Goal: Task Accomplishment & Management: Manage account settings

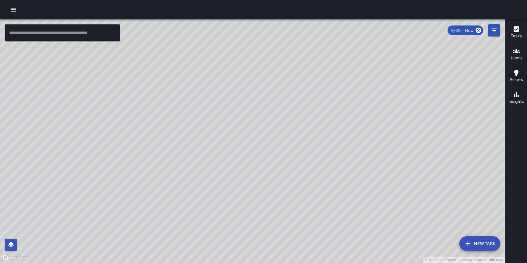
click at [476, 243] on button "New Task" at bounding box center [480, 243] width 41 height 15
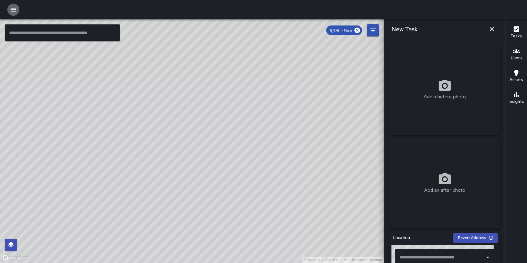
click at [15, 9] on icon "button" at bounding box center [13, 9] width 7 height 7
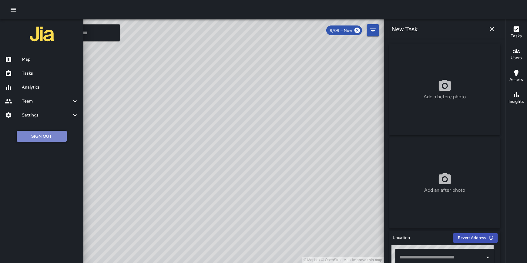
click at [57, 137] on button "Sign Out" at bounding box center [42, 136] width 50 height 11
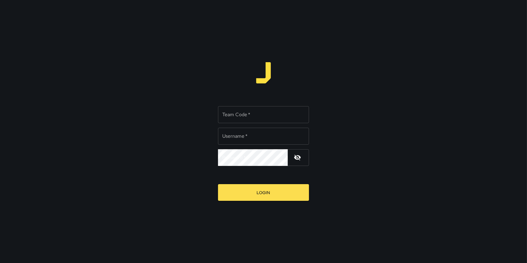
click at [236, 112] on input "Team Code   *" at bounding box center [263, 114] width 91 height 17
type input "*"
type input "**********"
type input "*****"
drag, startPoint x: 366, startPoint y: 126, endPoint x: 301, endPoint y: 172, distance: 79.3
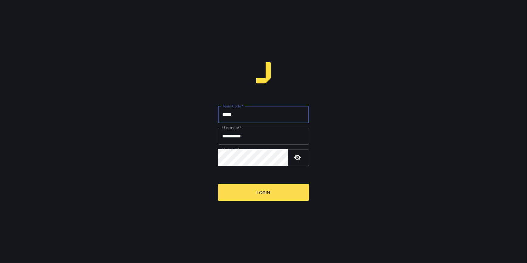
click at [364, 127] on div "**********" at bounding box center [263, 131] width 527 height 263
click at [271, 194] on button "Login" at bounding box center [263, 192] width 91 height 17
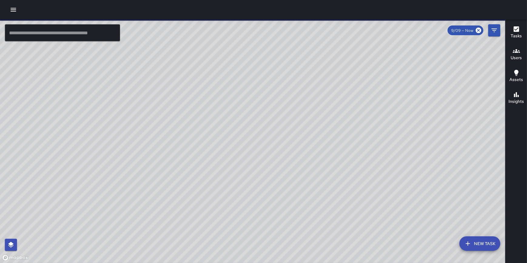
click at [13, 11] on icon "button" at bounding box center [13, 9] width 7 height 7
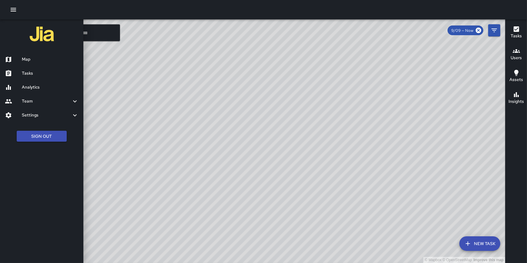
click at [30, 58] on h6 "Map" at bounding box center [50, 59] width 57 height 7
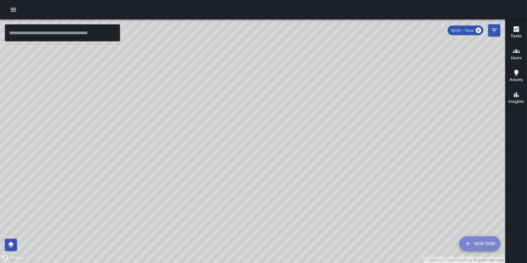
click at [484, 242] on button "New Task" at bounding box center [480, 243] width 41 height 15
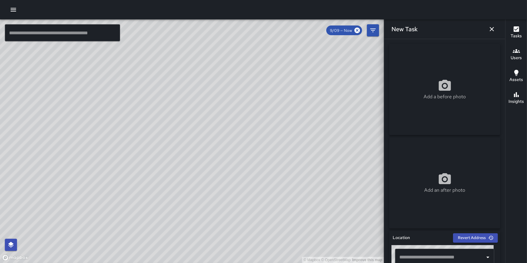
click at [10, 10] on icon "button" at bounding box center [13, 9] width 7 height 7
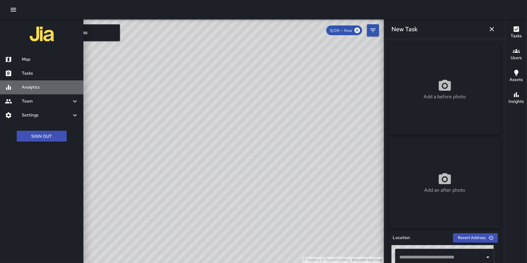
click at [34, 85] on h6 "Analytics" at bounding box center [50, 87] width 57 height 7
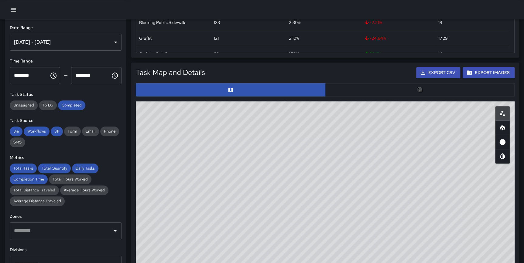
scroll to position [246, 0]
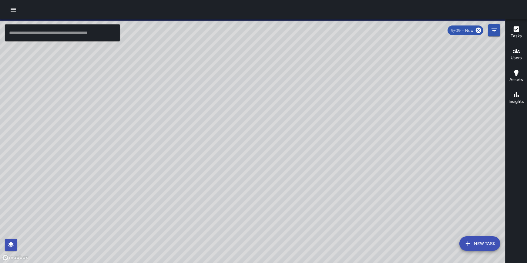
click at [13, 10] on icon "button" at bounding box center [13, 10] width 5 height 4
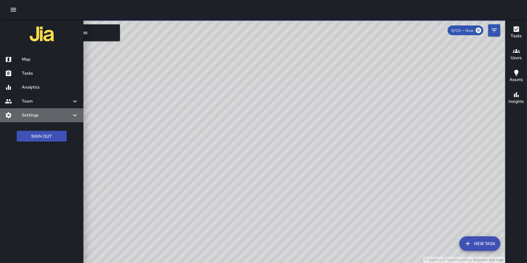
click at [36, 114] on h6 "Settings" at bounding box center [46, 115] width 49 height 7
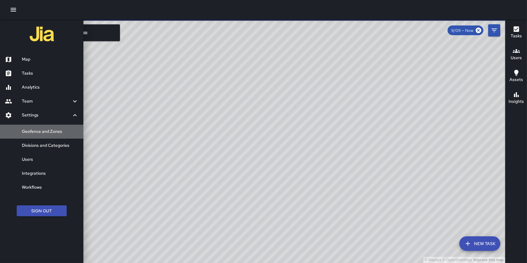
click at [38, 131] on h6 "Geofence and Zones" at bounding box center [50, 131] width 57 height 7
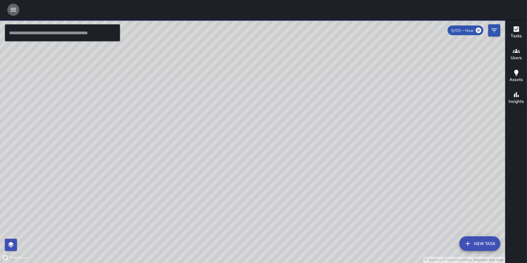
click at [12, 8] on icon "button" at bounding box center [13, 10] width 5 height 4
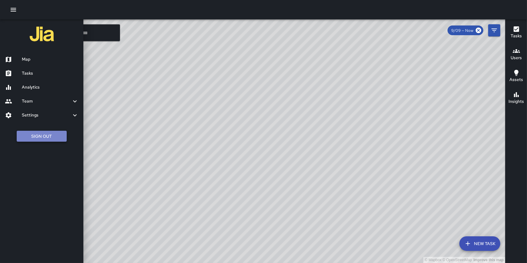
click at [48, 138] on button "Sign Out" at bounding box center [42, 136] width 50 height 11
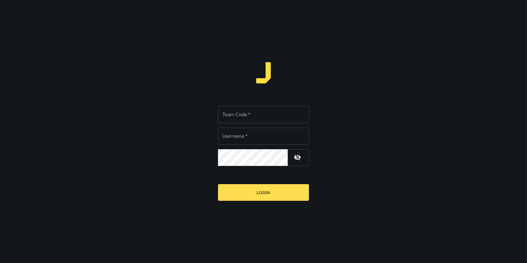
type input "**********"
click at [246, 115] on input "Team Code   *" at bounding box center [263, 114] width 91 height 17
type input "*****"
click at [218, 184] on button "Login" at bounding box center [263, 192] width 91 height 17
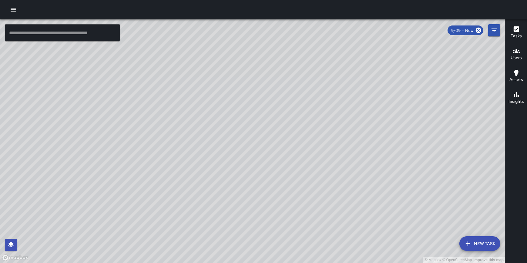
click at [12, 9] on icon "button" at bounding box center [13, 9] width 7 height 7
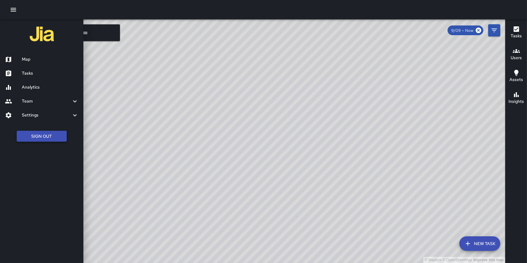
click at [46, 138] on button "Sign Out" at bounding box center [42, 136] width 50 height 11
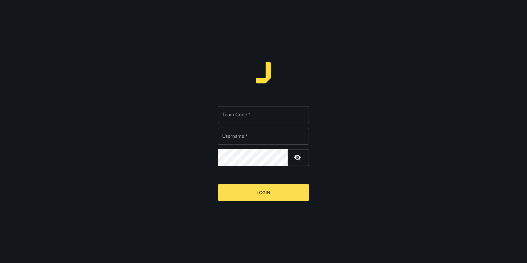
click at [259, 113] on input "Team Code   *" at bounding box center [263, 114] width 91 height 17
type input "**********"
type input "*******"
click at [218, 184] on button "Login" at bounding box center [263, 192] width 91 height 17
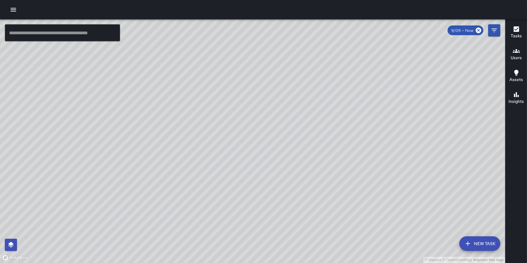
drag, startPoint x: 231, startPoint y: 161, endPoint x: 218, endPoint y: 83, distance: 80.0
click at [218, 82] on div "© Mapbox © OpenStreetMap Improve this map" at bounding box center [253, 141] width 506 height 244
drag, startPoint x: 400, startPoint y: 207, endPoint x: 396, endPoint y: 217, distance: 10.5
click at [396, 217] on div "© Mapbox © OpenStreetMap Improve this map" at bounding box center [253, 141] width 506 height 244
click at [13, 8] on icon "button" at bounding box center [13, 10] width 5 height 4
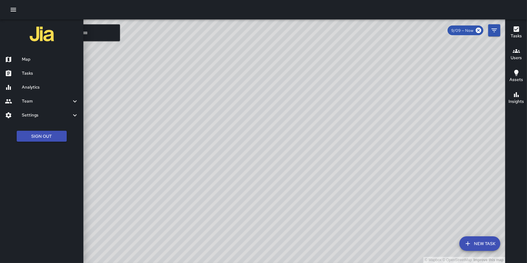
click at [32, 114] on h6 "Settings" at bounding box center [46, 115] width 49 height 7
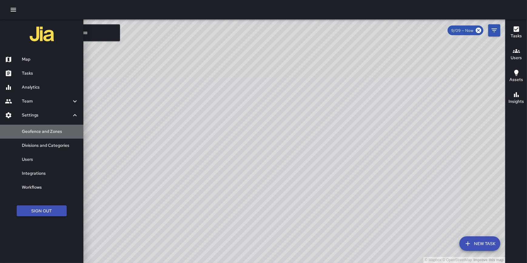
click at [36, 129] on h6 "Geofence and Zones" at bounding box center [50, 131] width 57 height 7
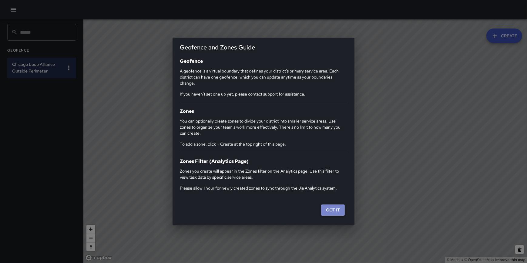
click at [337, 209] on button "Got it" at bounding box center [333, 210] width 24 height 11
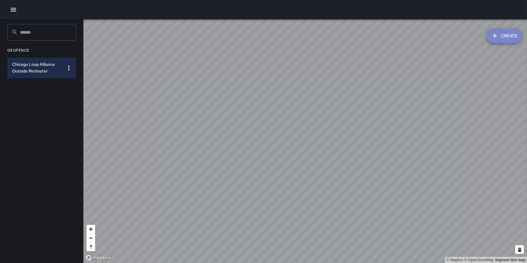
click at [502, 34] on button "Create" at bounding box center [505, 36] width 36 height 15
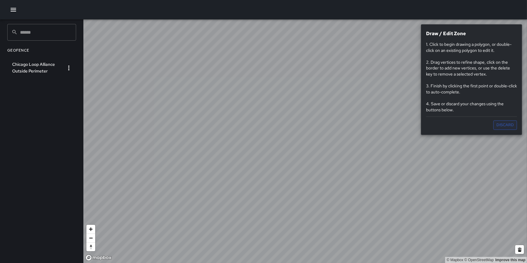
click at [505, 124] on button "Discard" at bounding box center [506, 124] width 24 height 9
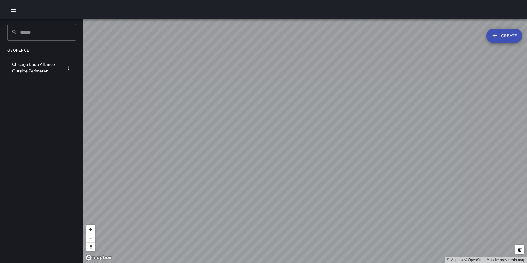
click at [503, 38] on button "Create" at bounding box center [505, 36] width 36 height 15
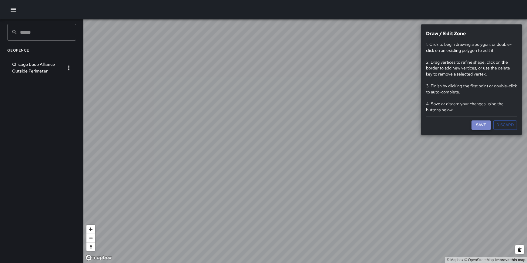
click at [479, 124] on button "Save" at bounding box center [481, 124] width 19 height 9
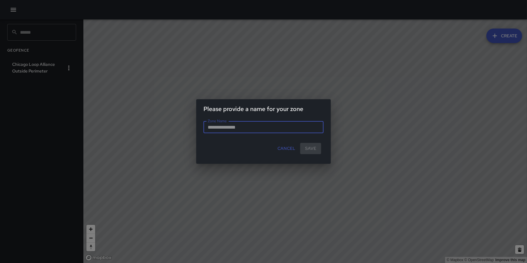
click at [240, 126] on input "Zone Name" at bounding box center [264, 127] width 120 height 12
click at [207, 128] on input "**********" at bounding box center [264, 127] width 120 height 12
type input "**********"
click at [312, 152] on button "Save" at bounding box center [310, 148] width 21 height 11
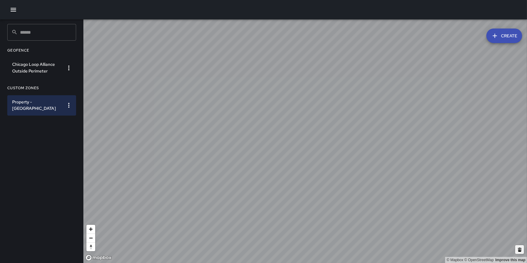
click at [521, 251] on button at bounding box center [520, 249] width 9 height 9
click at [519, 251] on button at bounding box center [520, 249] width 9 height 9
click at [521, 250] on button at bounding box center [520, 249] width 9 height 9
click at [520, 249] on button at bounding box center [520, 249] width 9 height 9
click at [503, 36] on button "Create" at bounding box center [505, 36] width 36 height 15
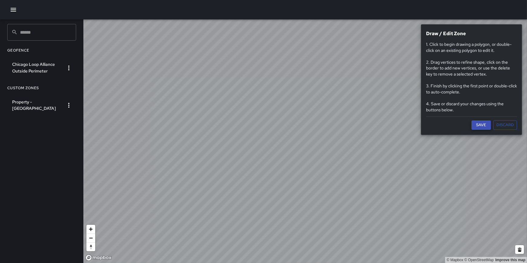
click at [479, 124] on button "Save" at bounding box center [481, 124] width 19 height 9
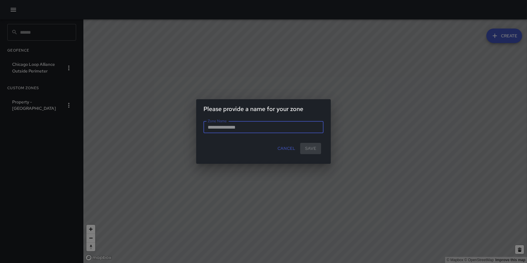
click at [264, 125] on input "Zone Name" at bounding box center [264, 127] width 120 height 12
click at [227, 128] on input "**********" at bounding box center [264, 127] width 120 height 12
type input "**********"
click at [314, 148] on button "Save" at bounding box center [310, 148] width 21 height 11
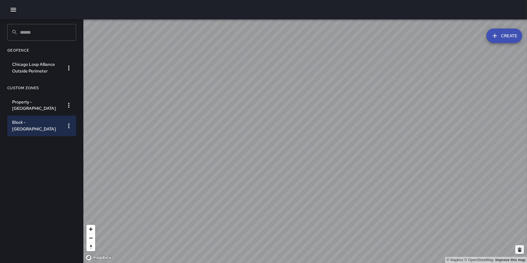
click at [519, 250] on button at bounding box center [520, 249] width 9 height 9
click at [521, 251] on button at bounding box center [520, 249] width 9 height 9
click at [520, 249] on button at bounding box center [520, 249] width 9 height 9
click at [522, 251] on button at bounding box center [520, 249] width 9 height 9
click at [517, 251] on button at bounding box center [520, 249] width 9 height 9
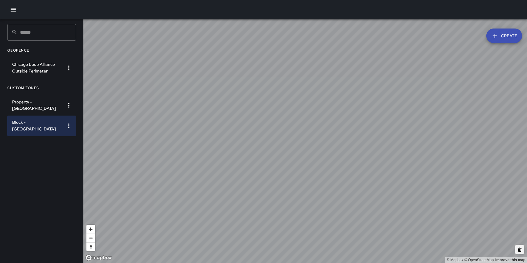
click at [517, 251] on button at bounding box center [520, 249] width 9 height 9
click at [499, 39] on button "Create" at bounding box center [505, 36] width 36 height 15
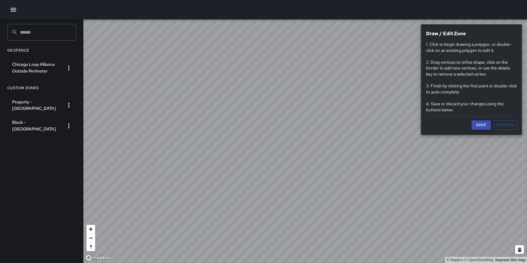
click at [480, 124] on button "Save" at bounding box center [481, 124] width 19 height 9
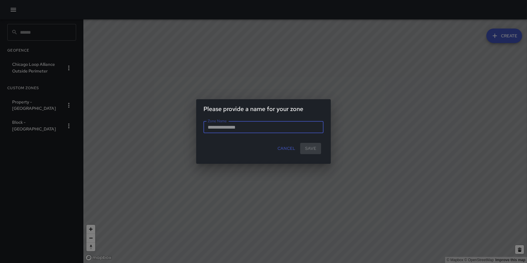
click at [232, 127] on input "Zone Name" at bounding box center [264, 127] width 120 height 12
type input "**********"
click at [307, 149] on button "Save" at bounding box center [310, 148] width 21 height 11
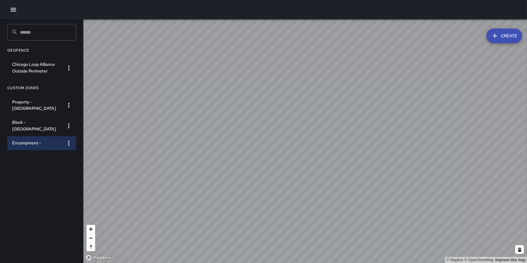
click at [70, 145] on icon "button" at bounding box center [68, 143] width 7 height 7
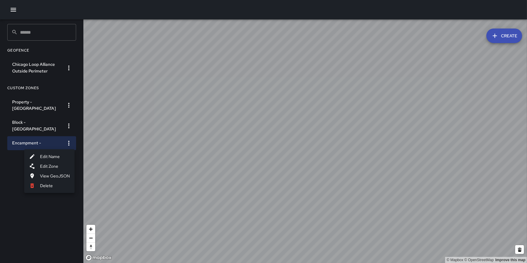
click at [54, 165] on li "Edit Zone" at bounding box center [49, 166] width 50 height 10
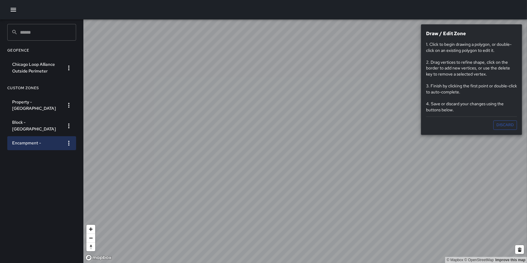
click at [70, 143] on icon "button" at bounding box center [68, 143] width 7 height 7
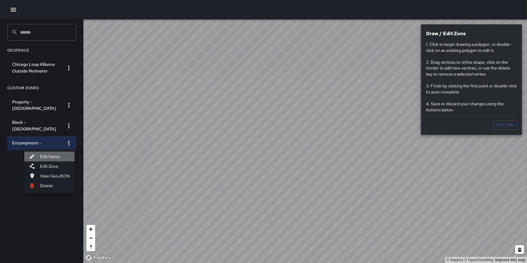
click at [53, 158] on li "Edit Name" at bounding box center [49, 157] width 50 height 10
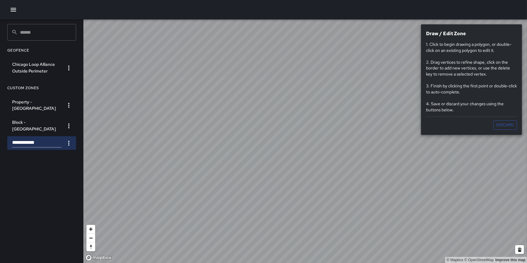
click at [48, 143] on input "**********" at bounding box center [36, 143] width 49 height 9
type input "**********"
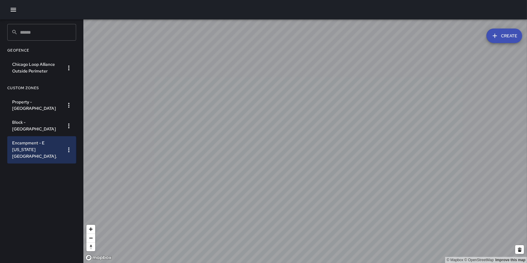
click at [498, 38] on icon "button" at bounding box center [495, 35] width 7 height 7
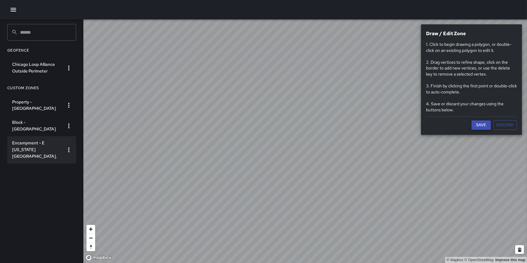
click at [481, 123] on button "Save" at bounding box center [481, 124] width 19 height 9
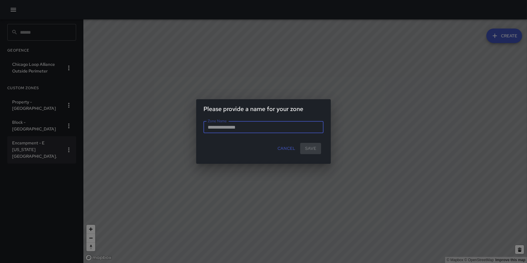
click at [252, 131] on input "Zone Name" at bounding box center [264, 127] width 120 height 12
type input "**********"
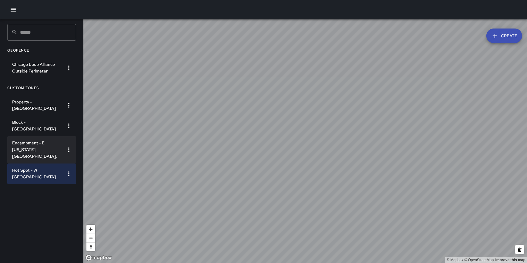
click at [275, 0] on html "​ ​ Geofence Chicago Loop Alliance Outside Perimeter Custom Zones Property - Ar…" at bounding box center [263, 131] width 527 height 263
click at [501, 37] on button "Create" at bounding box center [505, 36] width 36 height 15
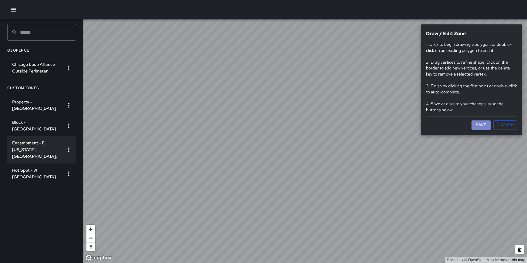
click at [478, 121] on button "Save" at bounding box center [481, 124] width 19 height 9
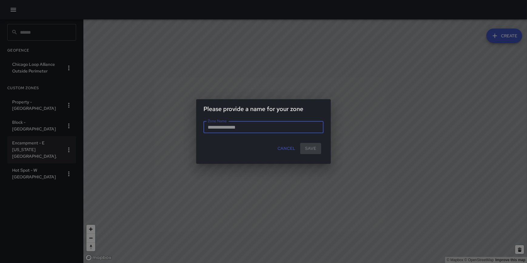
click at [249, 129] on input "Zone Name" at bounding box center [264, 127] width 120 height 12
type input "*"
type input "******"
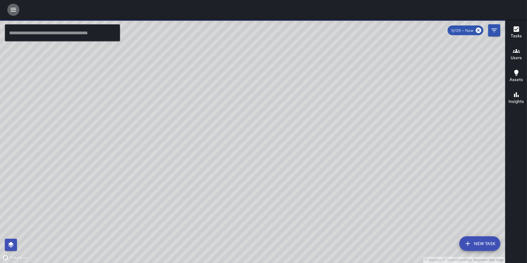
click at [13, 9] on icon "button" at bounding box center [13, 9] width 7 height 7
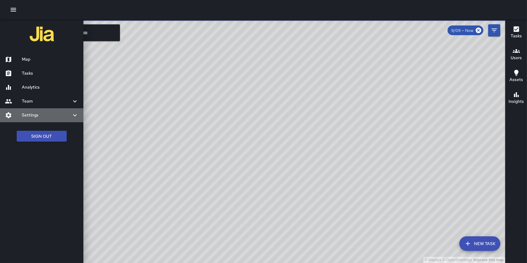
click at [37, 113] on h6 "Settings" at bounding box center [46, 115] width 49 height 7
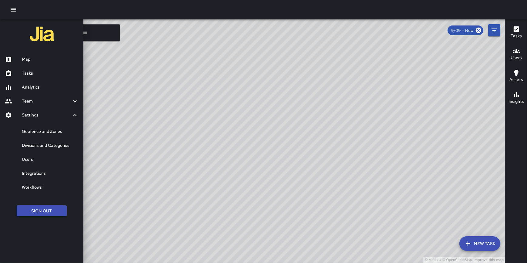
click at [41, 128] on h6 "Geofence and Zones" at bounding box center [50, 131] width 57 height 7
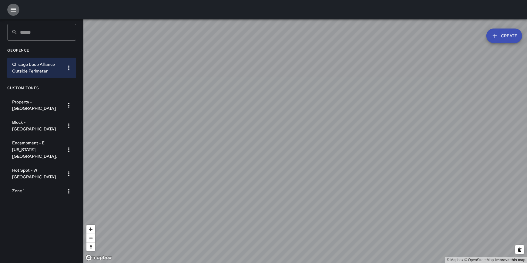
click at [12, 9] on icon "button" at bounding box center [13, 9] width 7 height 7
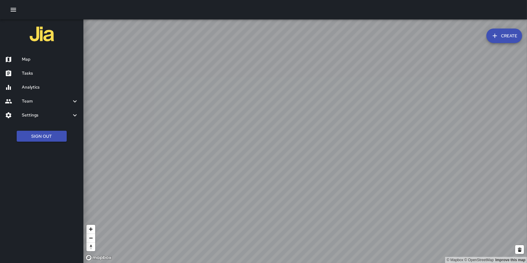
click at [41, 137] on button "Sign Out" at bounding box center [42, 136] width 50 height 11
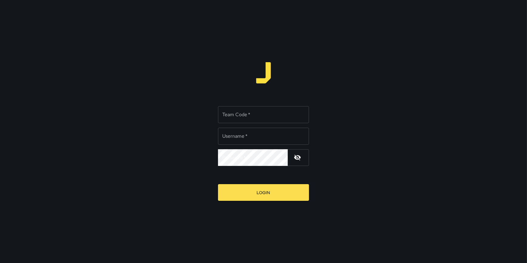
click at [226, 116] on input "Team Code   *" at bounding box center [263, 114] width 91 height 17
type input "**********"
type input "*"
type input "*******"
click at [218, 184] on button "Login" at bounding box center [263, 192] width 91 height 17
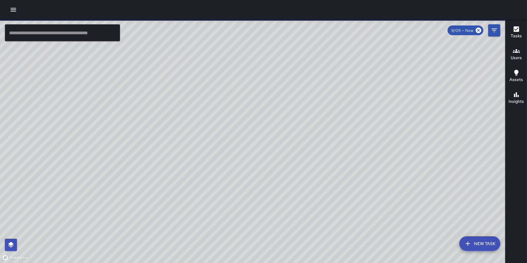
click at [12, 9] on icon "button" at bounding box center [13, 9] width 7 height 7
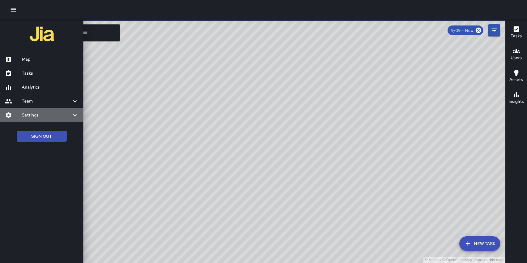
click at [53, 114] on h6 "Settings" at bounding box center [46, 115] width 49 height 7
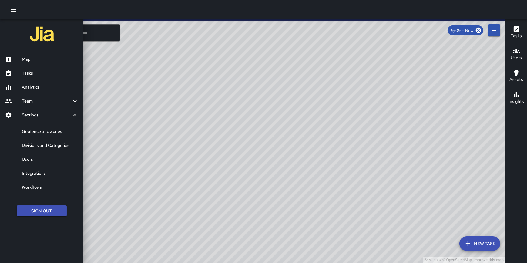
click at [35, 130] on h6 "Geofence and Zones" at bounding box center [50, 131] width 57 height 7
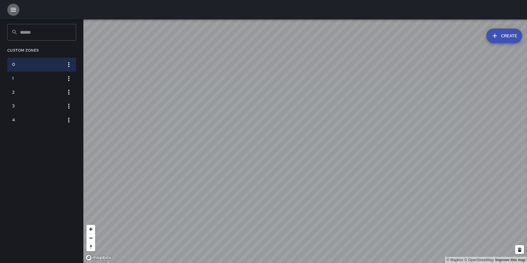
click at [10, 8] on icon "button" at bounding box center [13, 9] width 7 height 7
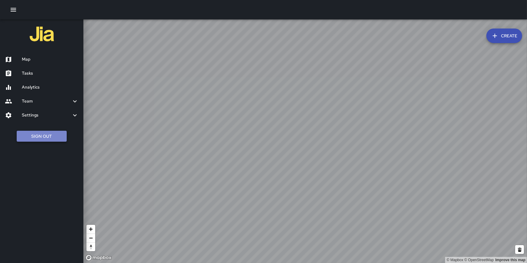
click at [36, 133] on button "Sign Out" at bounding box center [42, 136] width 50 height 11
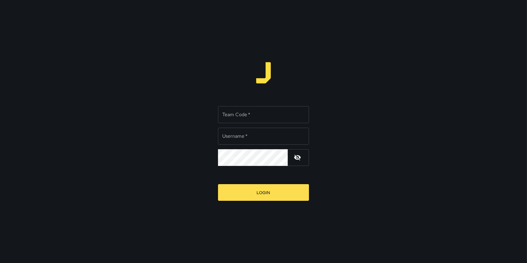
click at [251, 112] on input "Team Code   *" at bounding box center [263, 114] width 91 height 17
type input "**********"
type input "*****"
click at [218, 184] on button "Login" at bounding box center [263, 192] width 91 height 17
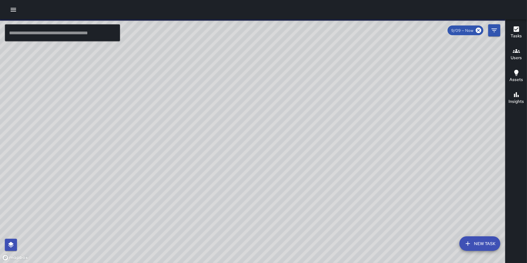
click at [12, 12] on icon "button" at bounding box center [13, 9] width 7 height 7
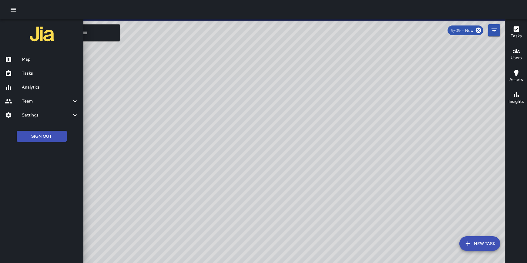
click at [13, 9] on icon "button" at bounding box center [13, 10] width 5 height 4
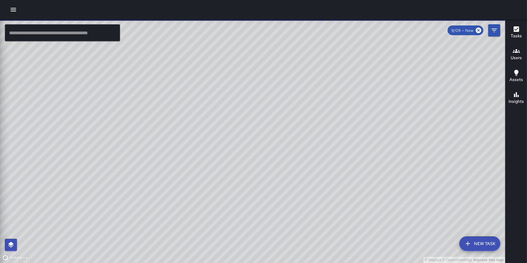
click at [13, 9] on icon "button" at bounding box center [13, 10] width 5 height 4
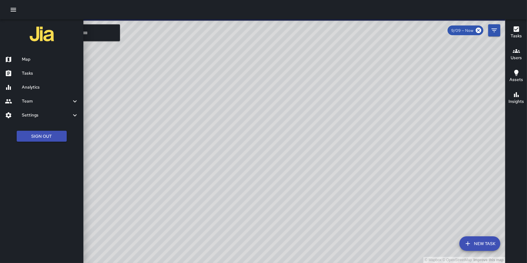
click at [45, 116] on h6 "Settings" at bounding box center [46, 115] width 49 height 7
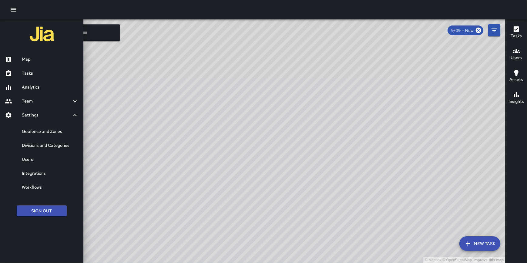
click at [51, 129] on h6 "Geofence and Zones" at bounding box center [50, 131] width 57 height 7
